Goal: Task Accomplishment & Management: Manage account settings

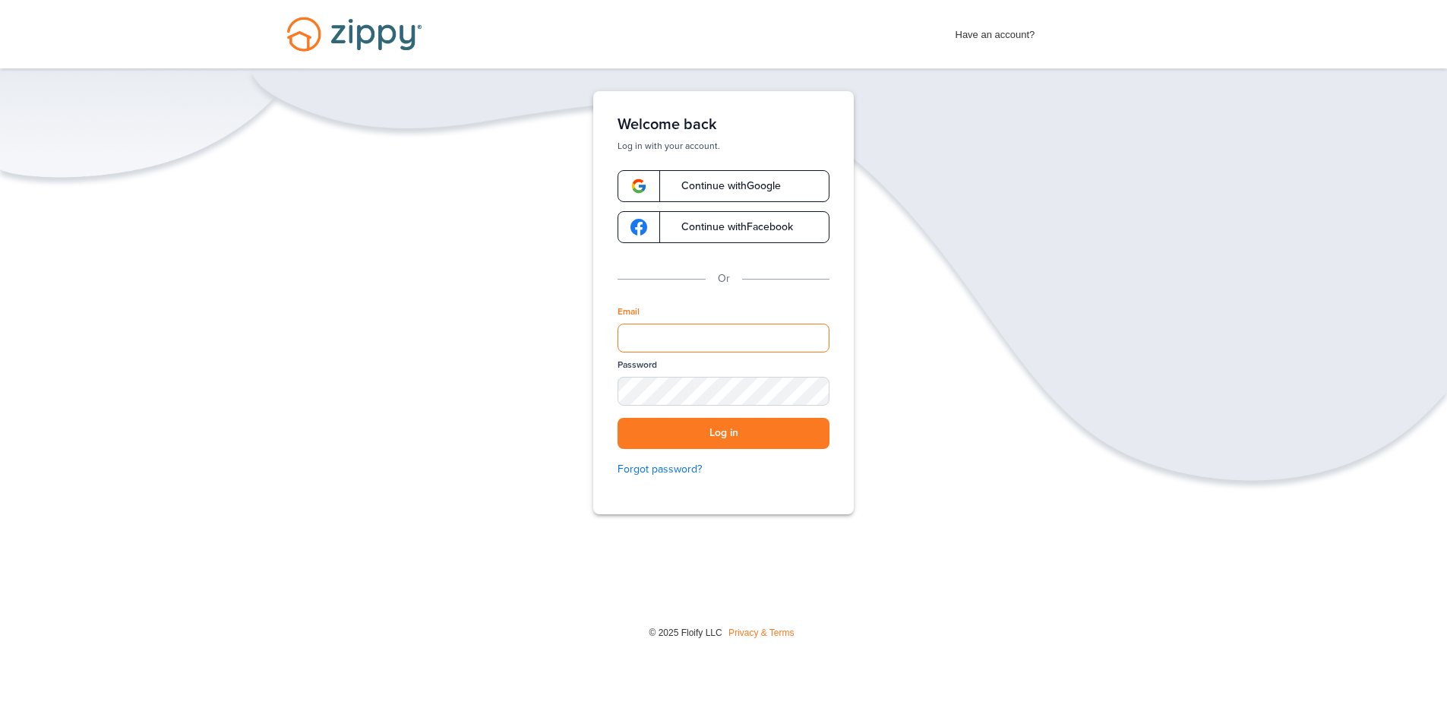
click at [664, 338] on input "Email" at bounding box center [724, 338] width 212 height 29
type input "**********"
click at [702, 433] on button "Log in" at bounding box center [724, 433] width 212 height 31
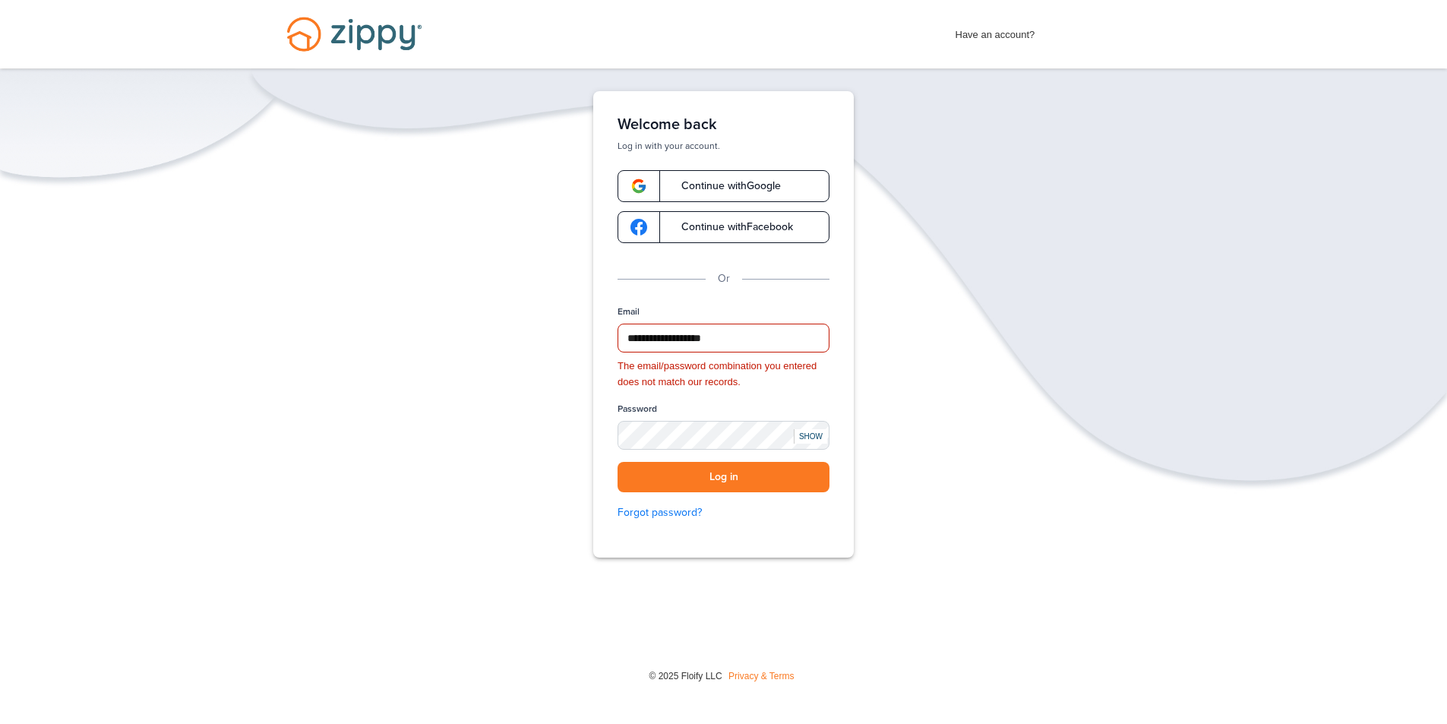
click at [816, 441] on div "SHOW" at bounding box center [810, 436] width 33 height 14
click at [665, 468] on button "Log in" at bounding box center [724, 477] width 212 height 31
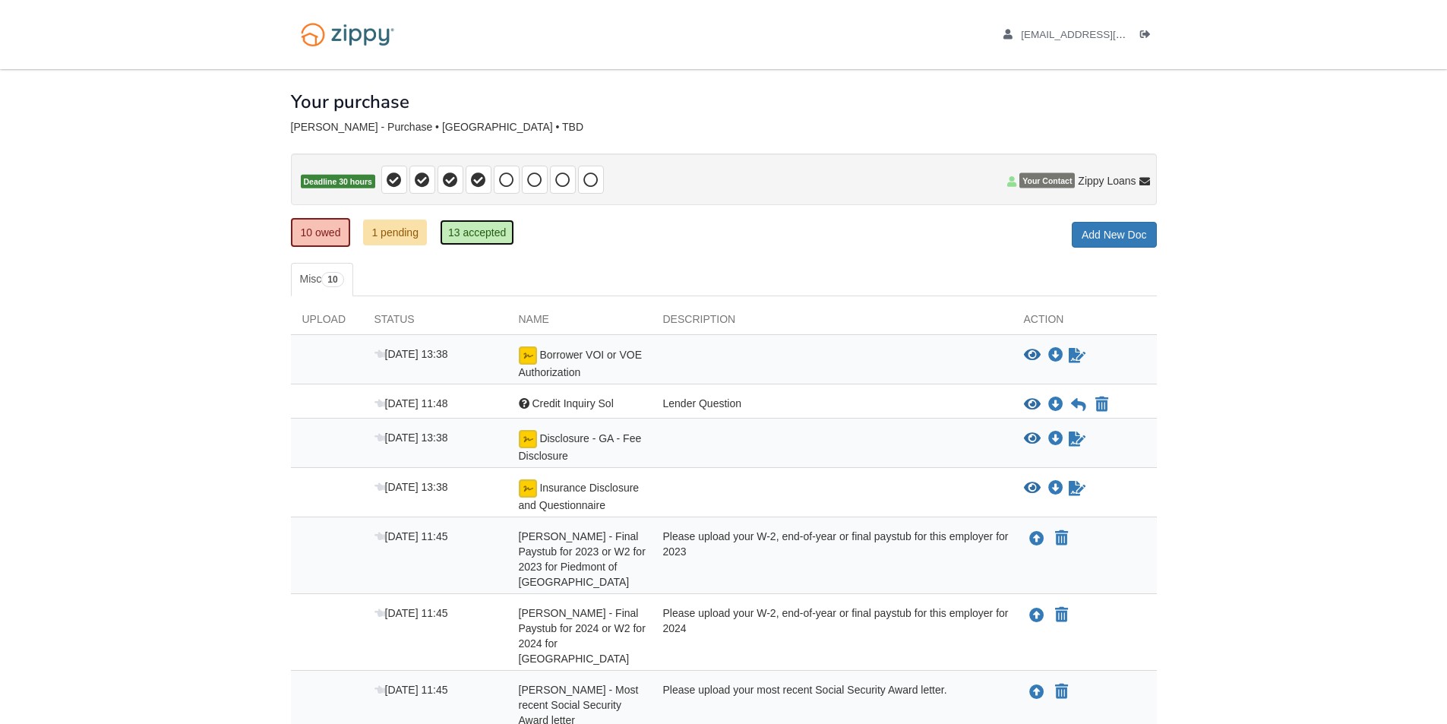
click at [476, 236] on link "13 accepted" at bounding box center [477, 233] width 74 height 26
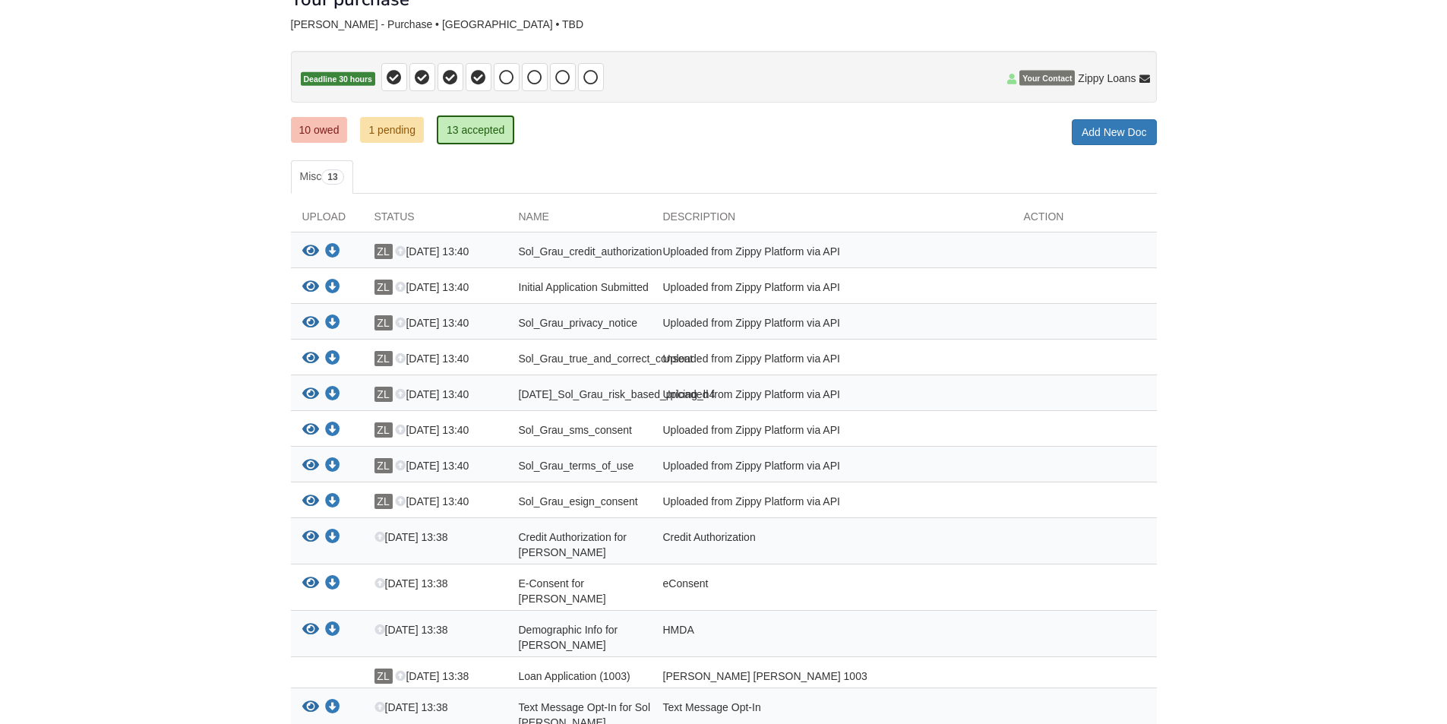
scroll to position [76, 0]
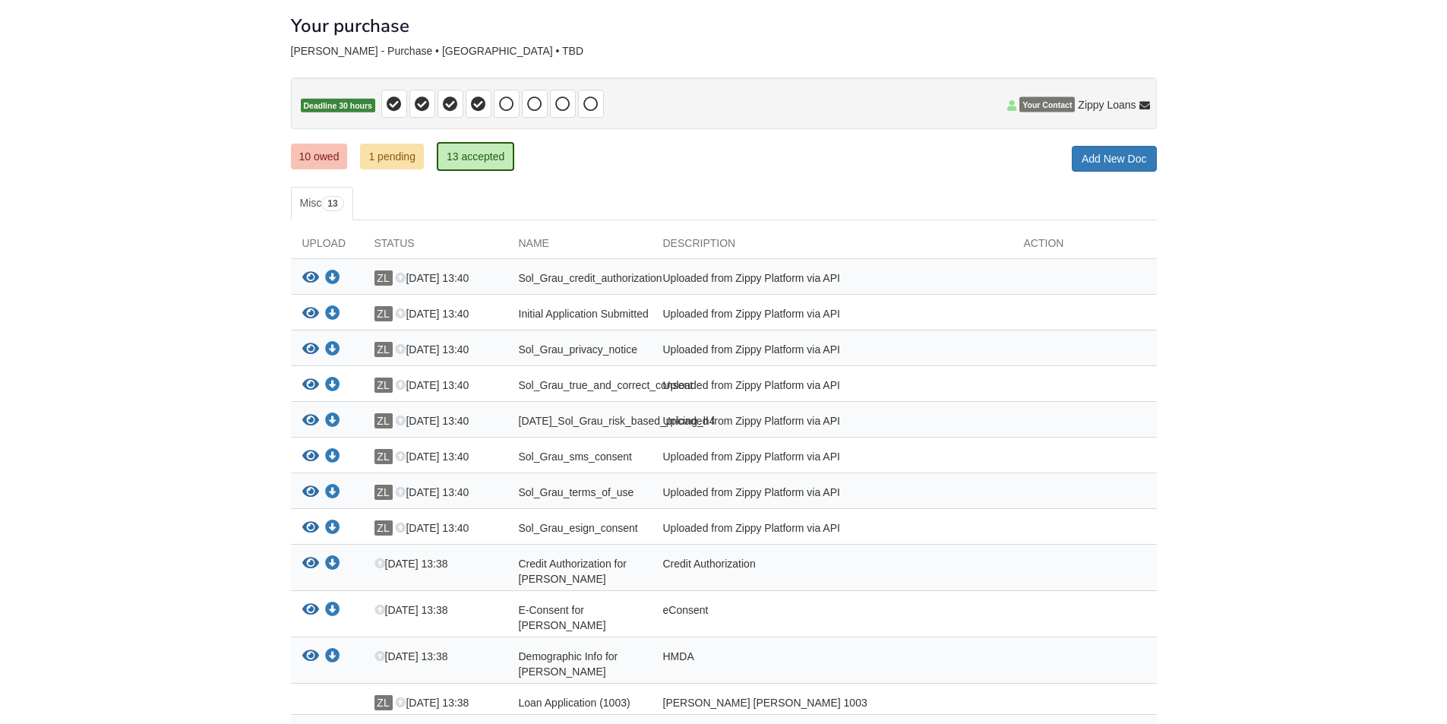
click at [742, 165] on div "10 owed 1 pending 13 accepted My Estimated Payment × My Estimated Payment Add N…" at bounding box center [724, 157] width 866 height 27
